Goal: Use online tool/utility: Utilize a website feature to perform a specific function

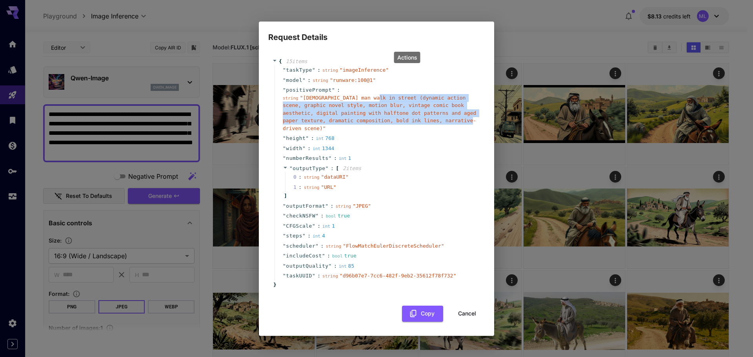
scroll to position [39, 0]
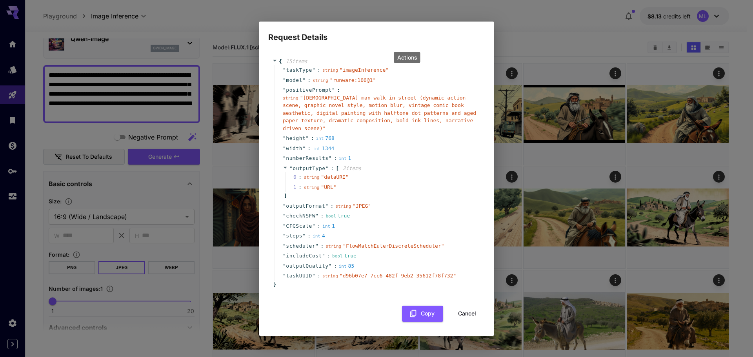
click at [528, 40] on div "Request Details { 15 item s " taskType " : string " imageInference " " model " …" at bounding box center [376, 178] width 753 height 357
click at [462, 308] on button "Cancel" at bounding box center [466, 314] width 35 height 16
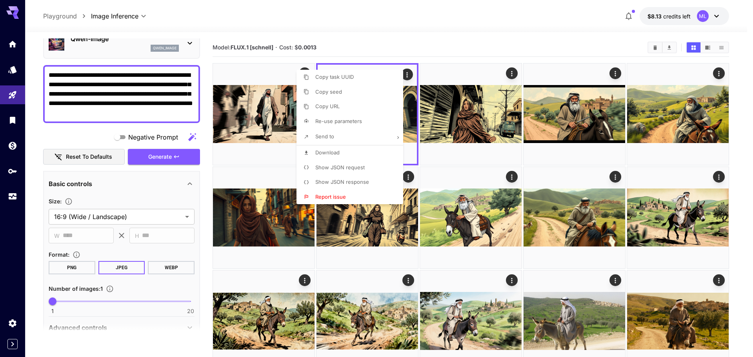
click at [479, 48] on div at bounding box center [376, 178] width 753 height 357
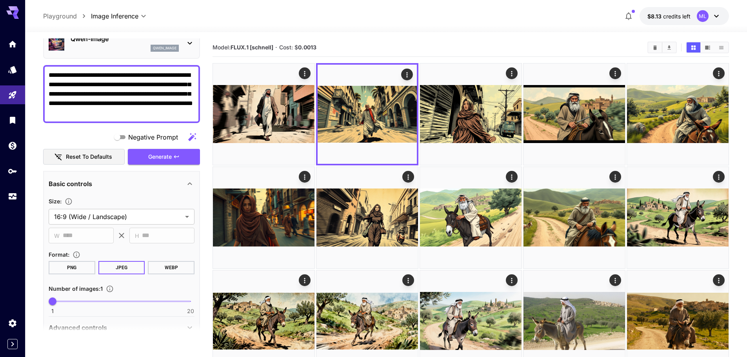
drag, startPoint x: 149, startPoint y: 114, endPoint x: 116, endPoint y: 76, distance: 49.5
click at [116, 76] on textarea "**********" at bounding box center [122, 94] width 146 height 47
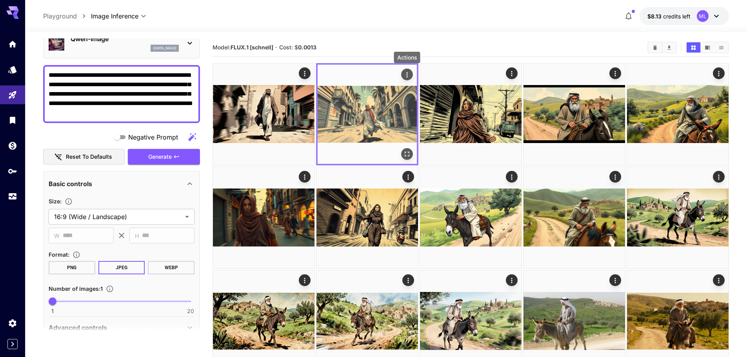
click at [409, 78] on icon "Actions" at bounding box center [407, 75] width 8 height 8
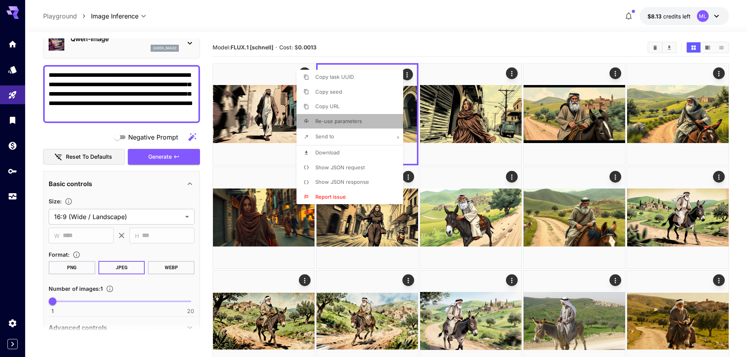
click at [344, 126] on li "Re-use parameters" at bounding box center [351, 121] width 111 height 15
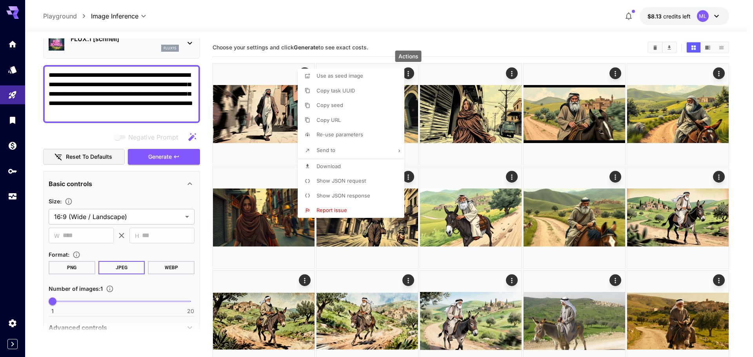
click at [140, 112] on div at bounding box center [376, 178] width 753 height 357
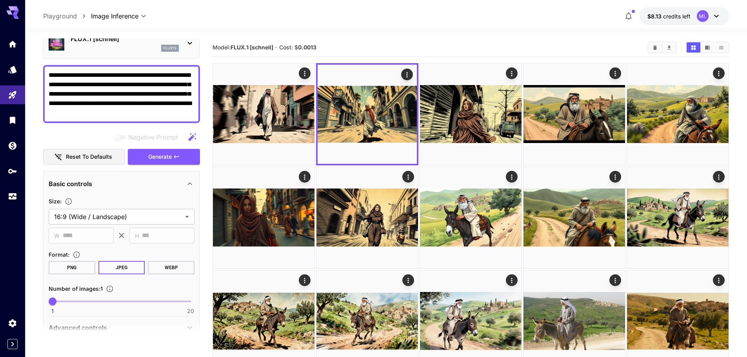
click at [120, 114] on textarea "**********" at bounding box center [122, 94] width 146 height 47
drag, startPoint x: 140, startPoint y: 110, endPoint x: 117, endPoint y: 76, distance: 41.2
click at [117, 76] on textarea "**********" at bounding box center [122, 94] width 146 height 47
paste textarea
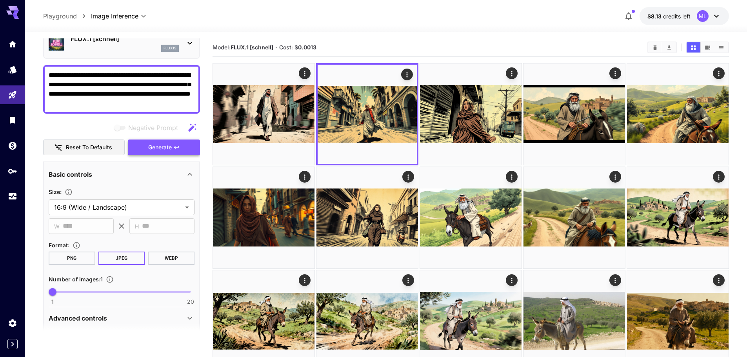
click at [145, 150] on button "Generate" at bounding box center [164, 148] width 72 height 16
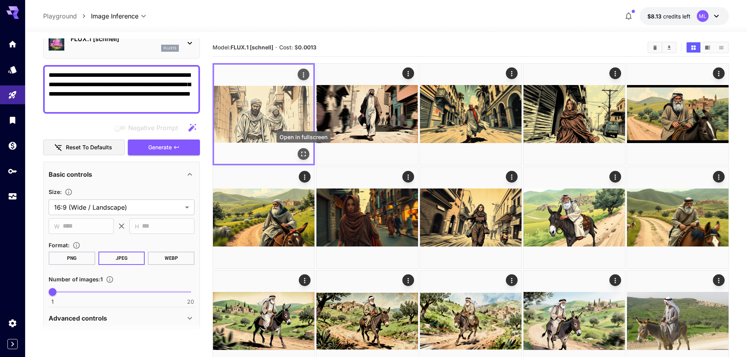
click at [306, 156] on icon "Open in fullscreen" at bounding box center [303, 154] width 8 height 8
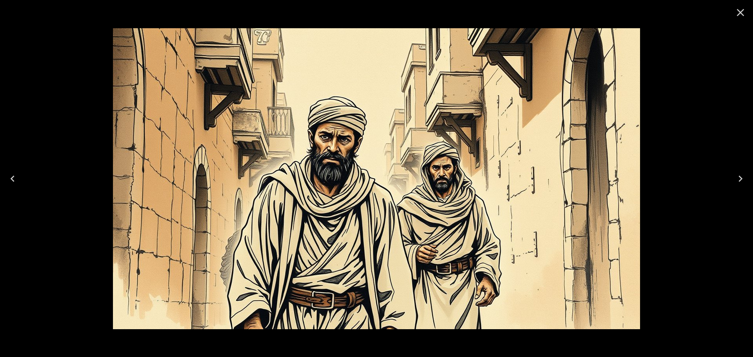
click at [741, 18] on icon "Close" at bounding box center [740, 12] width 13 height 13
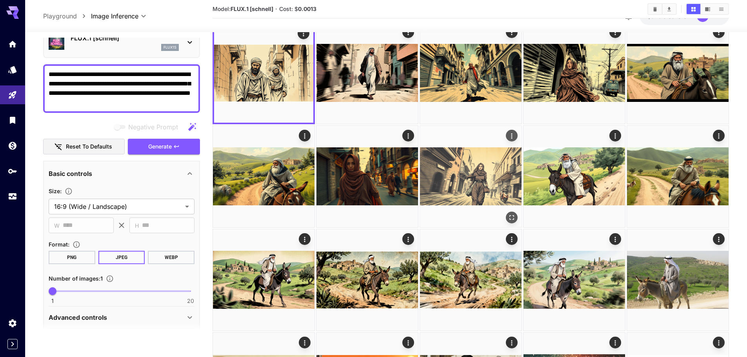
scroll to position [78, 0]
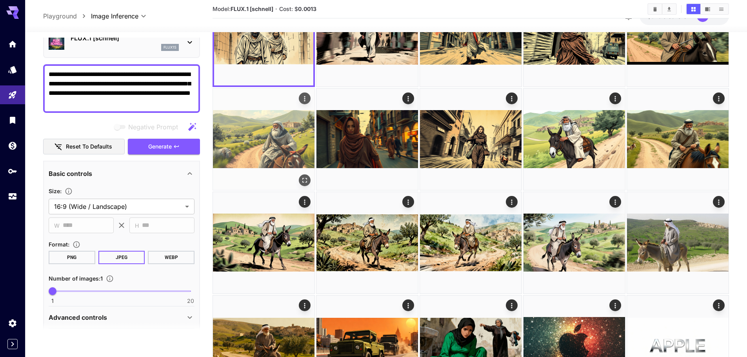
click at [285, 144] on img at bounding box center [264, 140] width 102 height 102
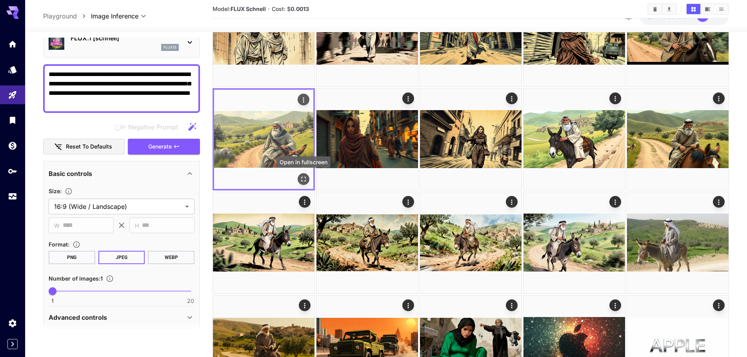
click at [302, 179] on icon "Open in fullscreen" at bounding box center [303, 179] width 8 height 8
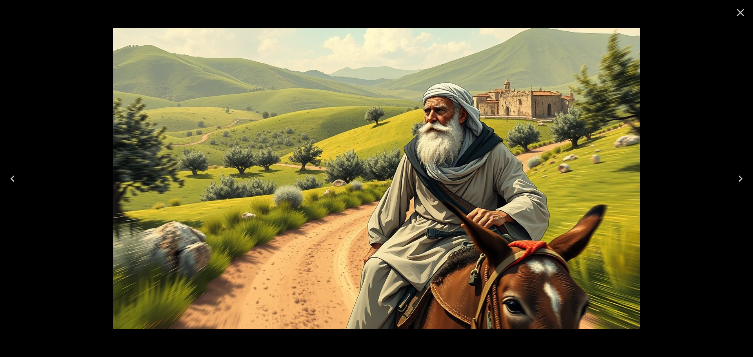
click at [741, 13] on icon "Close" at bounding box center [740, 12] width 7 height 7
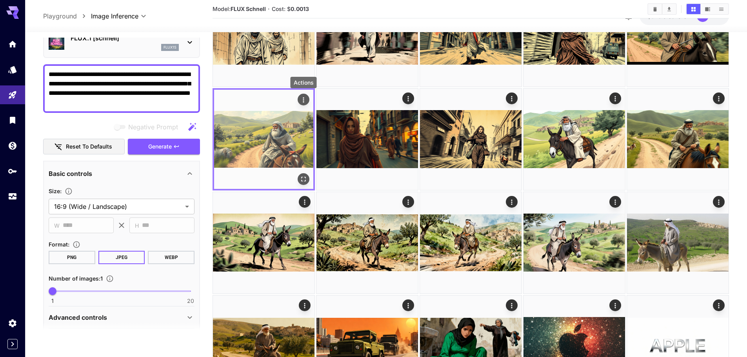
click at [302, 98] on icon "Actions" at bounding box center [303, 100] width 8 height 8
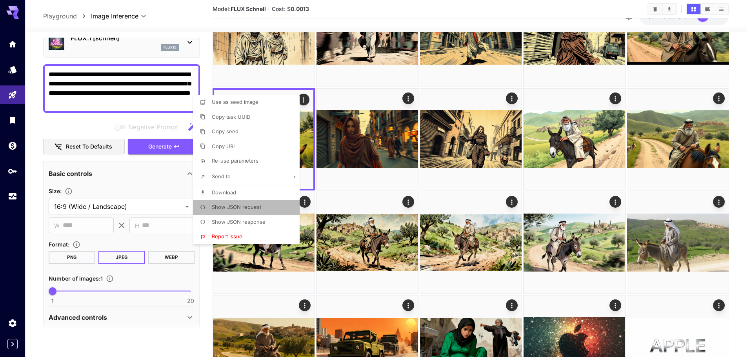
click at [232, 207] on span "Show JSON request" at bounding box center [236, 207] width 49 height 6
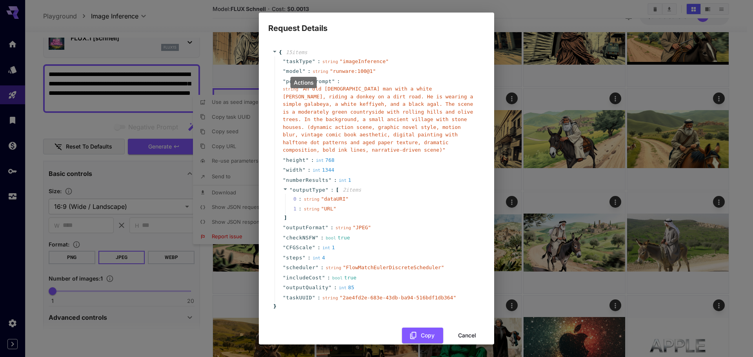
drag, startPoint x: 301, startPoint y: 91, endPoint x: 351, endPoint y: 101, distance: 51.1
click at [323, 93] on body "**********" at bounding box center [376, 223] width 753 height 603
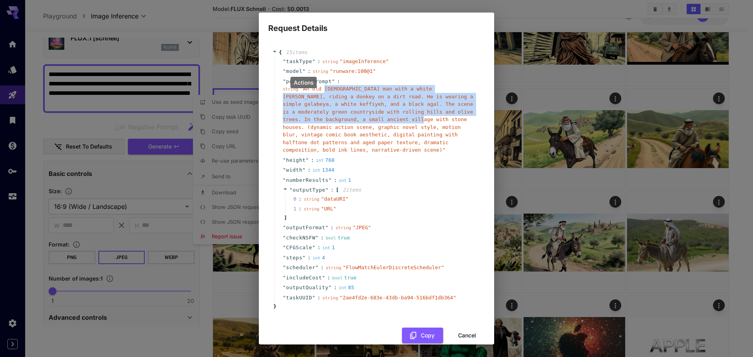
drag, startPoint x: 356, startPoint y: 120, endPoint x: 319, endPoint y: 90, distance: 47.0
click at [319, 90] on span "" An old [DEMOGRAPHIC_DATA] man with a white [PERSON_NAME], riding a donkey on …" at bounding box center [378, 119] width 190 height 67
copy span "An old [DEMOGRAPHIC_DATA] man with a white [PERSON_NAME], riding a donkey on a …"
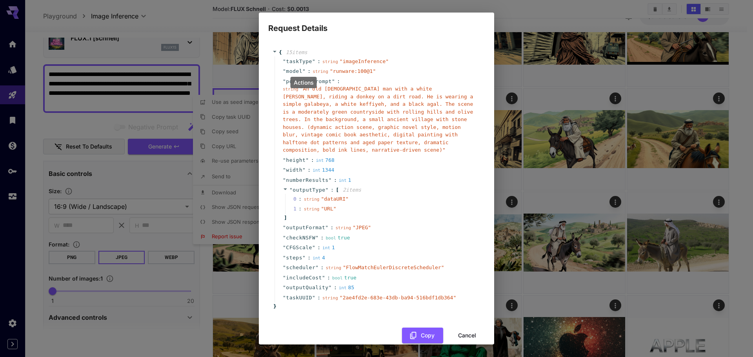
click at [134, 107] on div "Request Details { 15 item s " taskType " : string " imageInference " " model " …" at bounding box center [376, 178] width 753 height 357
click at [151, 107] on div "Request Details { 15 item s " taskType " : string " imageInference " " model " …" at bounding box center [376, 178] width 753 height 357
click at [460, 330] on button "Cancel" at bounding box center [466, 336] width 35 height 16
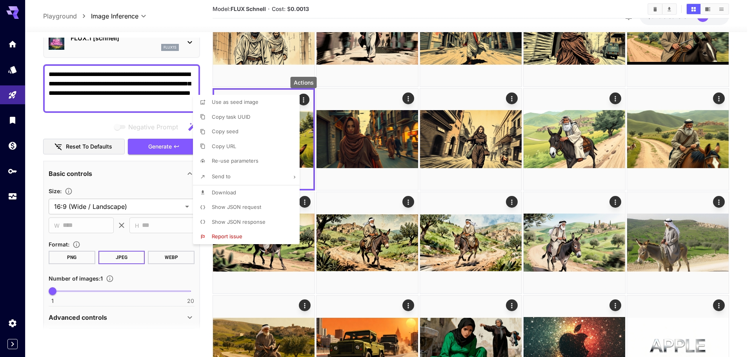
click at [156, 103] on div at bounding box center [376, 178] width 753 height 357
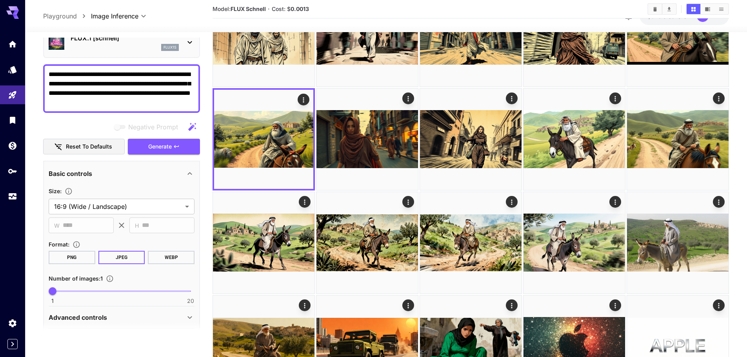
drag, startPoint x: 163, startPoint y: 100, endPoint x: 162, endPoint y: 104, distance: 4.2
click at [162, 104] on textarea "**********" at bounding box center [122, 89] width 146 height 38
drag, startPoint x: 114, startPoint y: 73, endPoint x: 48, endPoint y: 69, distance: 66.0
click at [48, 69] on div "**********" at bounding box center [121, 88] width 157 height 49
paste textarea "**********"
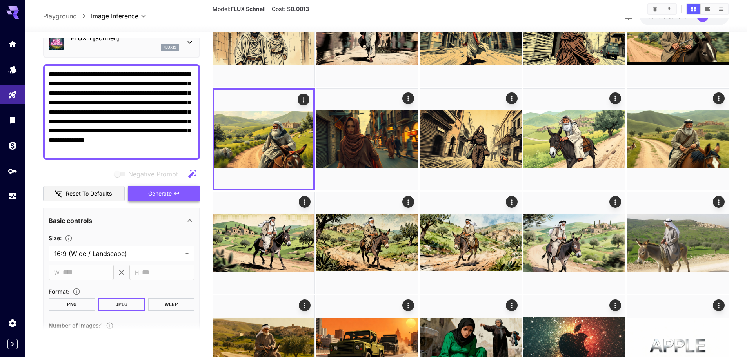
type textarea "**********"
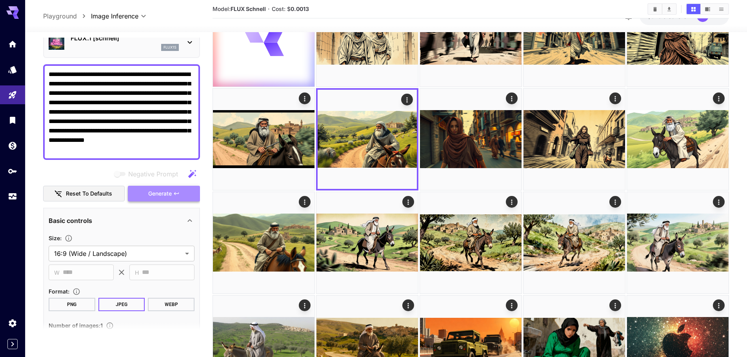
click at [145, 197] on button "Generate" at bounding box center [164, 194] width 72 height 16
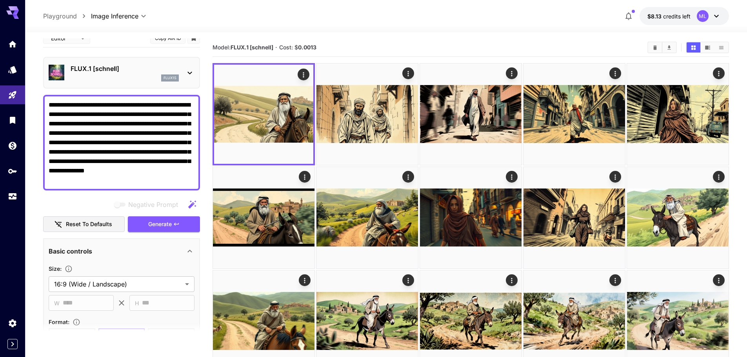
scroll to position [0, 0]
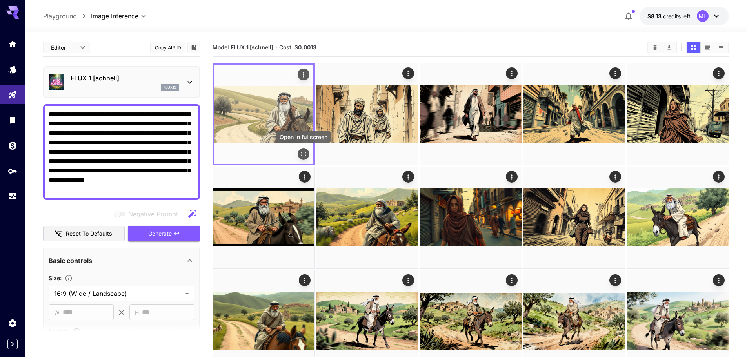
click at [307, 152] on icon "Open in fullscreen" at bounding box center [303, 154] width 8 height 8
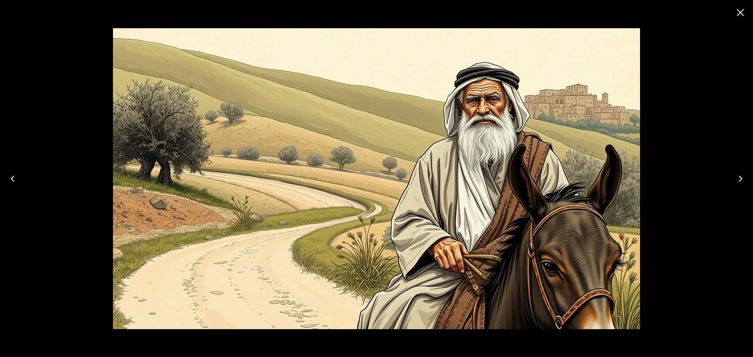
click at [743, 13] on icon "Close" at bounding box center [740, 12] width 13 height 13
